Goal: Task Accomplishment & Management: Manage account settings

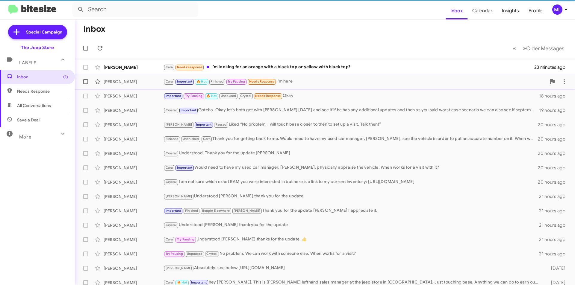
click at [259, 78] on span "Cara Important 🔥 Hot Finished Try Pausing Needs Response" at bounding box center [219, 81] width 113 height 7
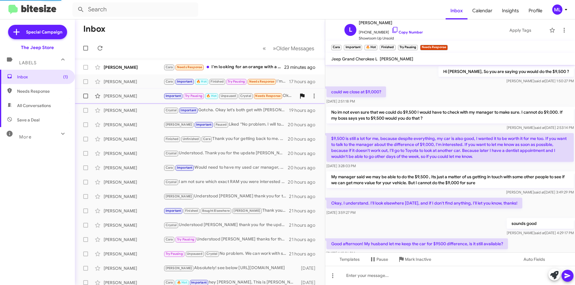
scroll to position [273, 0]
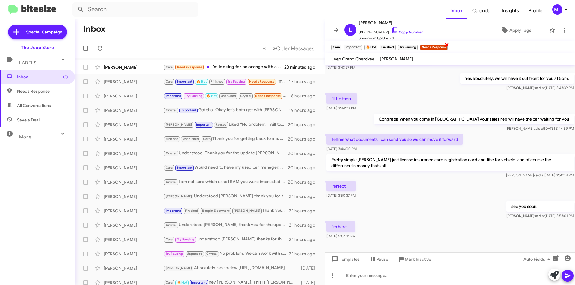
click at [447, 46] on span "×" at bounding box center [446, 44] width 5 height 7
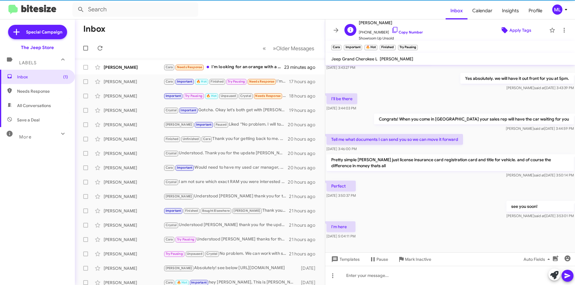
click at [512, 29] on span "Apply Tags" at bounding box center [520, 30] width 22 height 11
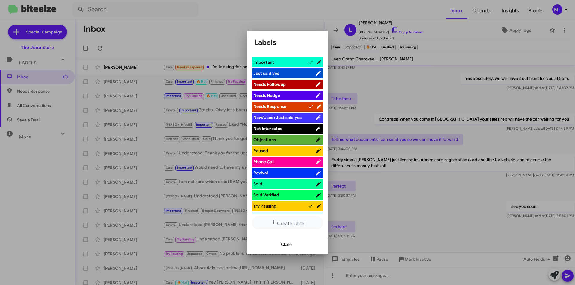
scroll to position [180, 0]
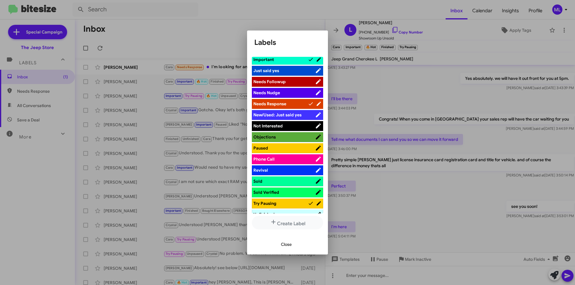
click at [296, 181] on span "Sold" at bounding box center [284, 181] width 62 height 6
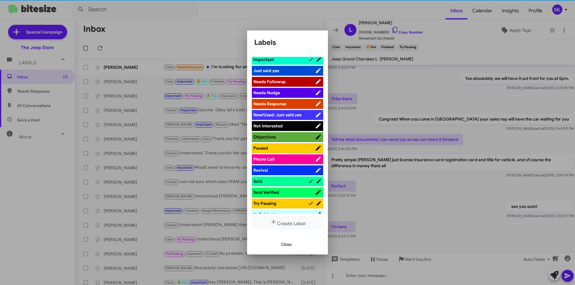
click at [299, 193] on span "Sold Verified" at bounding box center [284, 193] width 62 height 6
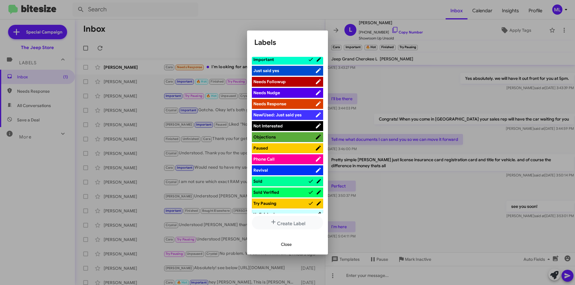
click at [308, 203] on icon at bounding box center [311, 203] width 6 height 7
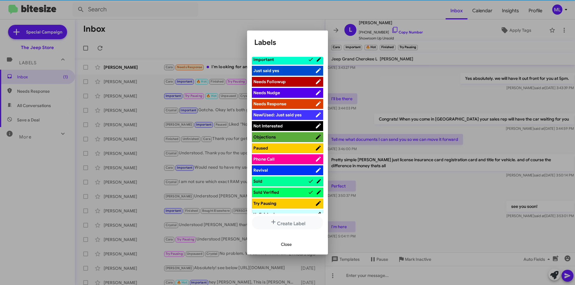
click at [292, 241] on button "Close" at bounding box center [286, 244] width 20 height 11
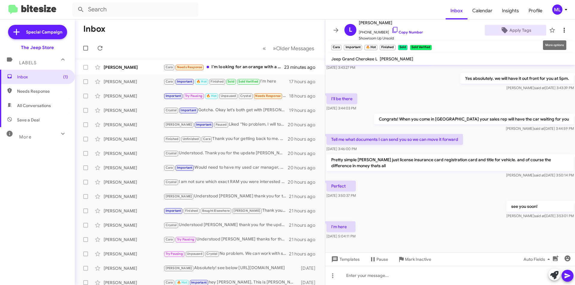
click at [564, 28] on icon at bounding box center [564, 30] width 1 height 5
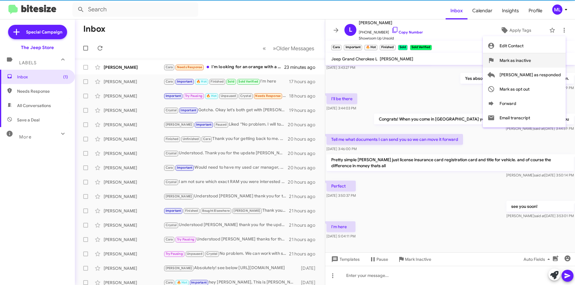
click at [556, 58] on button "Mark as inactive" at bounding box center [524, 60] width 83 height 14
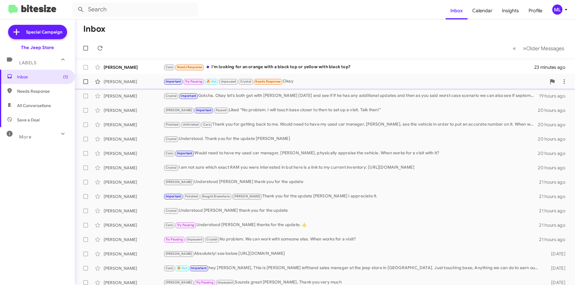
click at [278, 79] on small "Needs Response" at bounding box center [268, 82] width 28 height 6
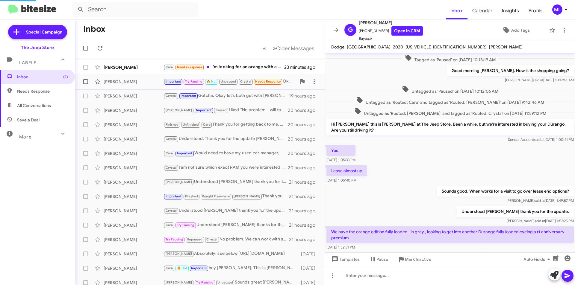
scroll to position [212, 0]
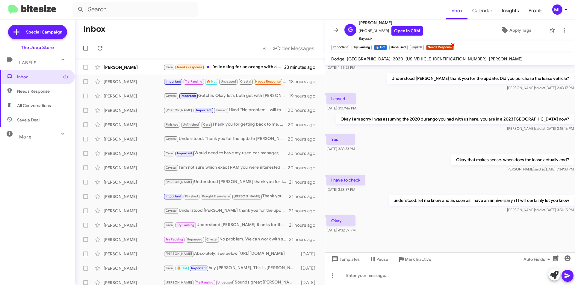
click at [455, 43] on span "×" at bounding box center [452, 44] width 5 height 7
click at [372, 258] on icon at bounding box center [372, 259] width 7 height 7
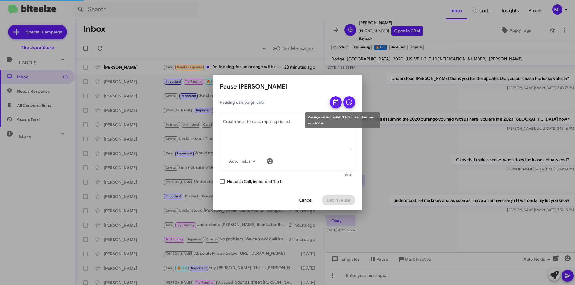
click at [337, 104] on icon at bounding box center [335, 102] width 7 height 7
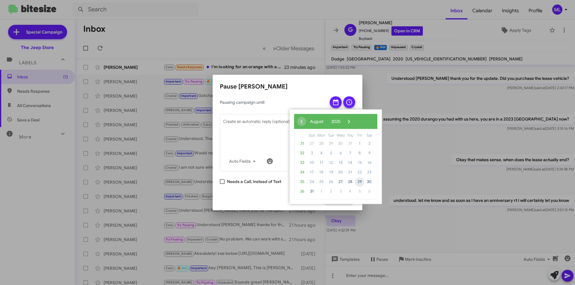
click at [360, 183] on span "29" at bounding box center [360, 182] width 10 height 10
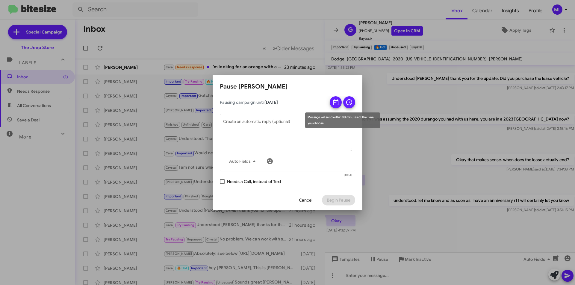
click at [351, 101] on icon at bounding box center [349, 102] width 7 height 7
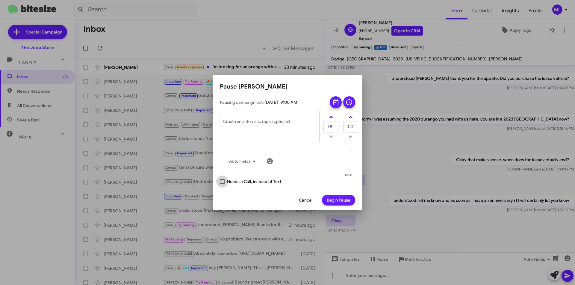
click at [221, 180] on span at bounding box center [222, 181] width 5 height 5
click at [222, 184] on input "Needs a Call, instead of Text" at bounding box center [222, 184] width 0 height 0
checkbox input "true"
click at [341, 200] on span "Begin Pause" at bounding box center [339, 200] width 24 height 11
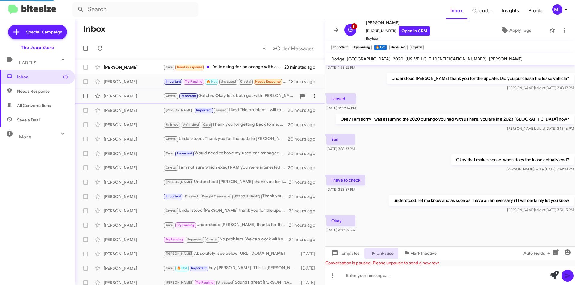
scroll to position [247, 0]
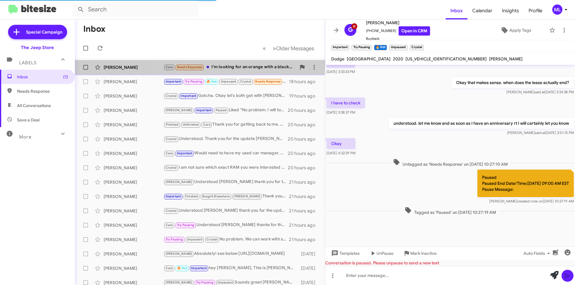
click at [235, 67] on div "Cara Needs Response I'm looking for an orange with a black top or yellow with b…" at bounding box center [229, 67] width 133 height 7
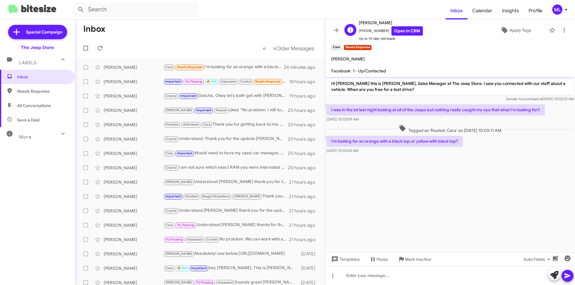
drag, startPoint x: 381, startPoint y: 30, endPoint x: 363, endPoint y: 30, distance: 18.9
click at [363, 30] on span "[PHONE_NUMBER] Open in CRM" at bounding box center [391, 30] width 64 height 9
copy span "9082168126"
click at [363, 278] on div at bounding box center [450, 275] width 250 height 19
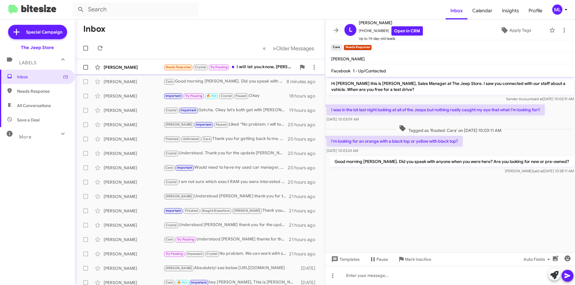
click at [250, 62] on div "[PERSON_NAME] Needs Response Crystal Try Pausing I will let you know, [PERSON_N…" at bounding box center [200, 67] width 240 height 12
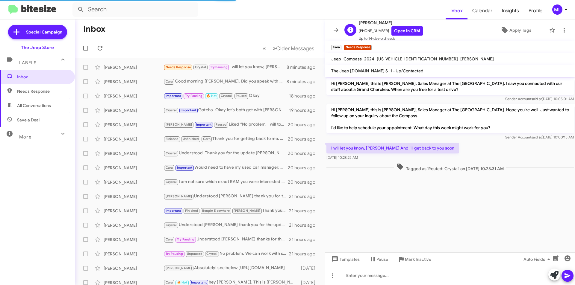
drag, startPoint x: 382, startPoint y: 30, endPoint x: 363, endPoint y: 30, distance: 19.5
click at [363, 30] on span "[PHONE_NUMBER] Open in CRM" at bounding box center [391, 30] width 64 height 9
copy span "9292324512"
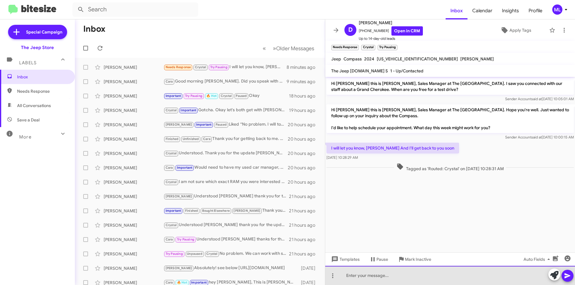
click at [371, 280] on div at bounding box center [450, 275] width 250 height 19
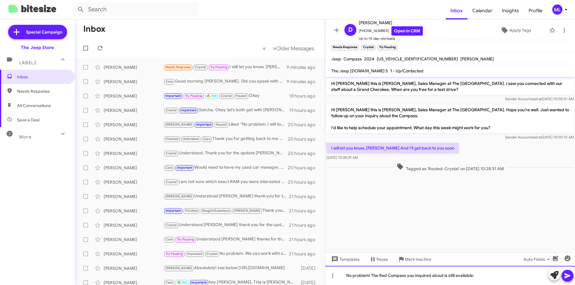
click at [489, 278] on div "No problem! The Red Compass you inquired about is still available:" at bounding box center [450, 275] width 250 height 19
